Goal: Participate in discussion: Engage in conversation with other users on a specific topic

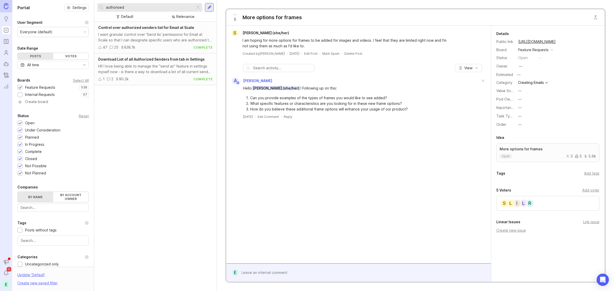
drag, startPoint x: 168, startPoint y: 7, endPoint x: 39, endPoint y: 6, distance: 129.3
click at [39, 6] on div "Portal Settings User Segment Everyone (default) Date Range Posts Votes All time…" at bounding box center [313, 145] width 602 height 291
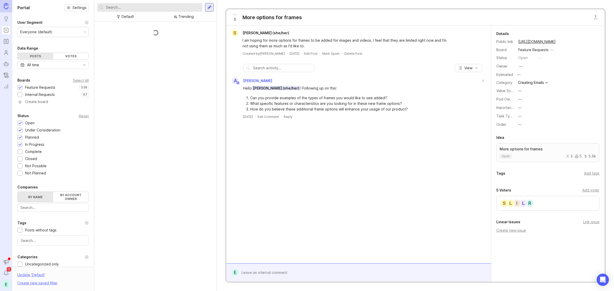
click at [39, 6] on div "Portal Settings" at bounding box center [52, 7] width 71 height 7
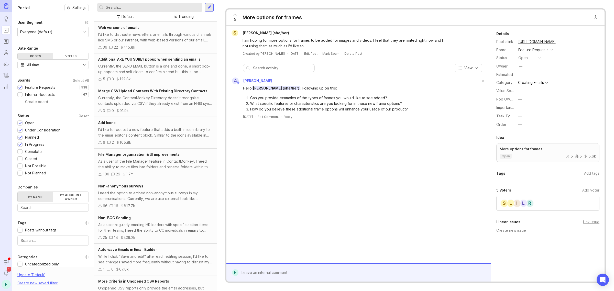
click at [158, 78] on div "5 3 122.8k" at bounding box center [155, 79] width 114 height 6
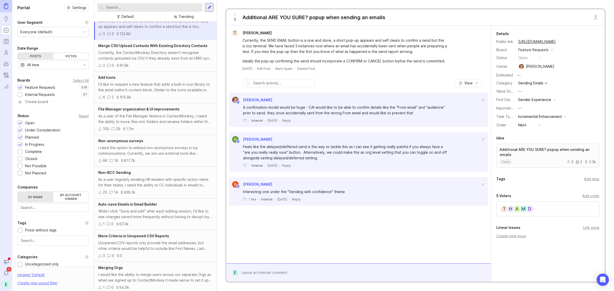
scroll to position [61, 0]
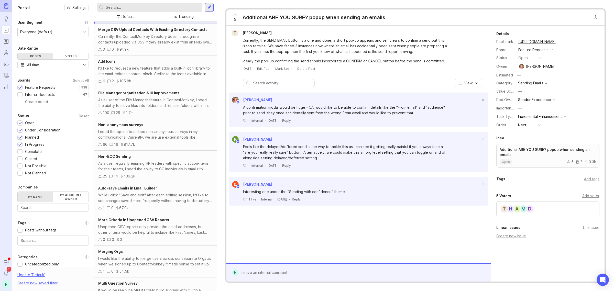
click at [154, 171] on div "As a user regularly emailing HR leaders with specific action-items for their te…" at bounding box center [155, 166] width 114 height 11
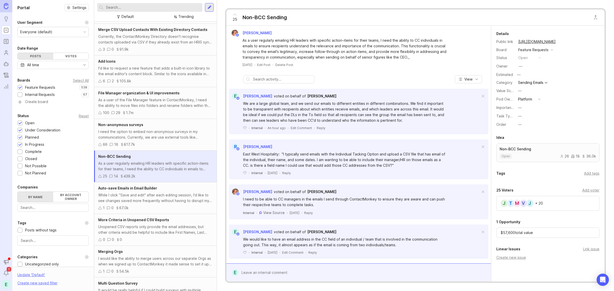
click at [264, 276] on div at bounding box center [363, 273] width 248 height 10
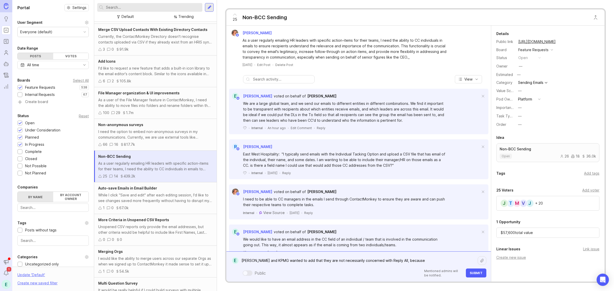
type textarea "[PERSON_NAME] and KPMG wanted to add that they are not necessarily concerned wi…"
